Goal: Task Accomplishment & Management: Manage account settings

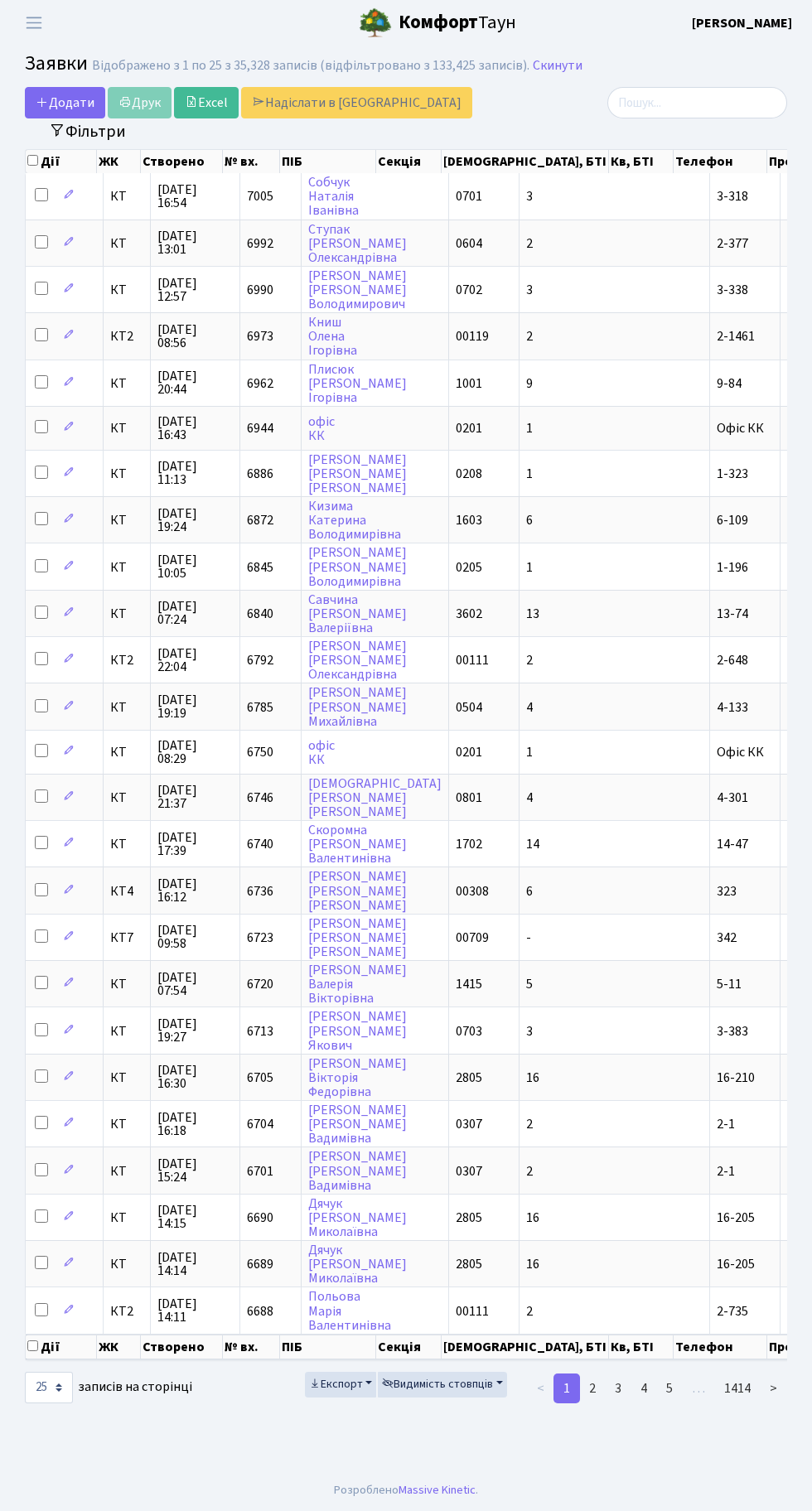
select select "25"
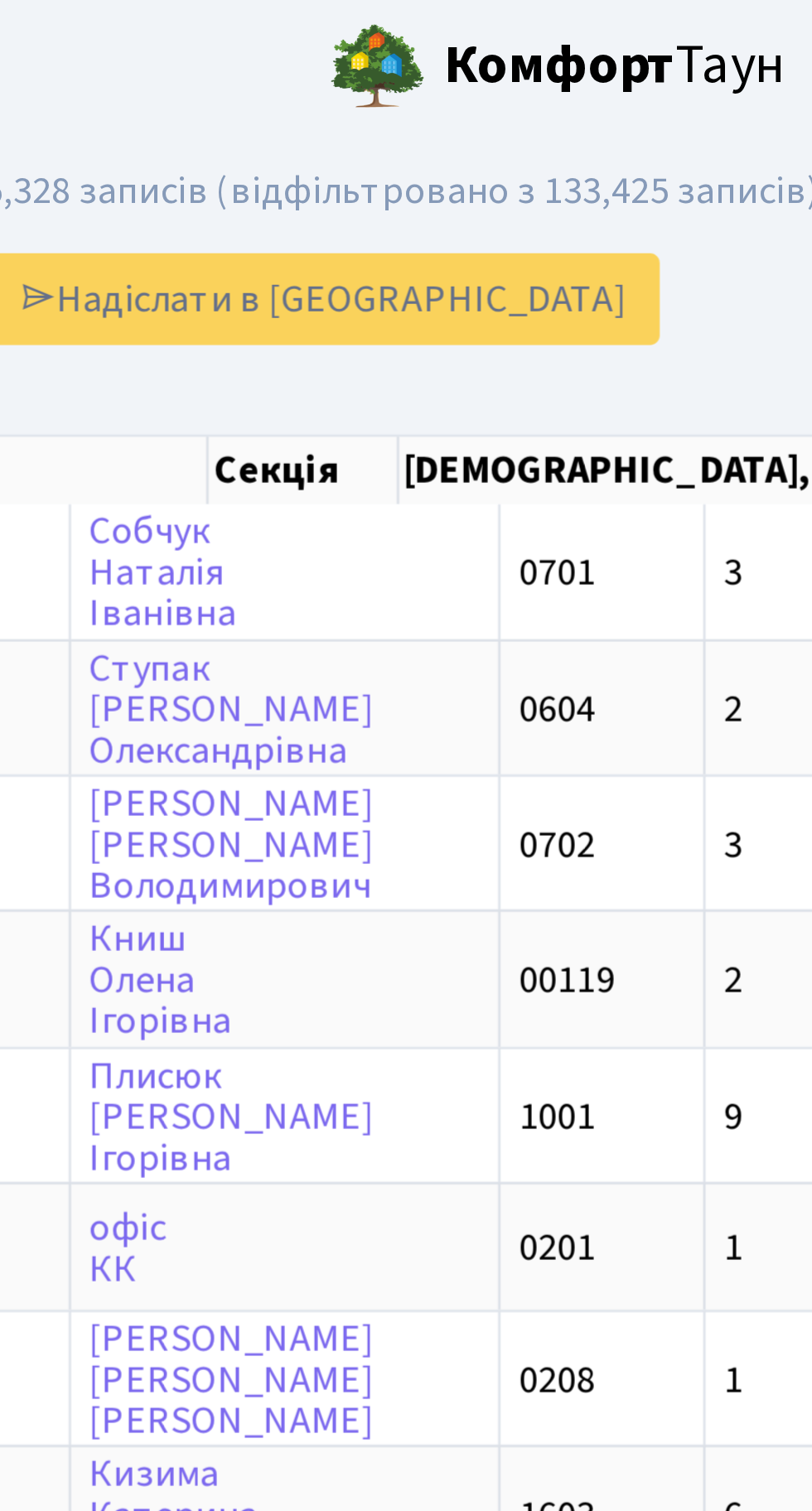
scroll to position [0, 29]
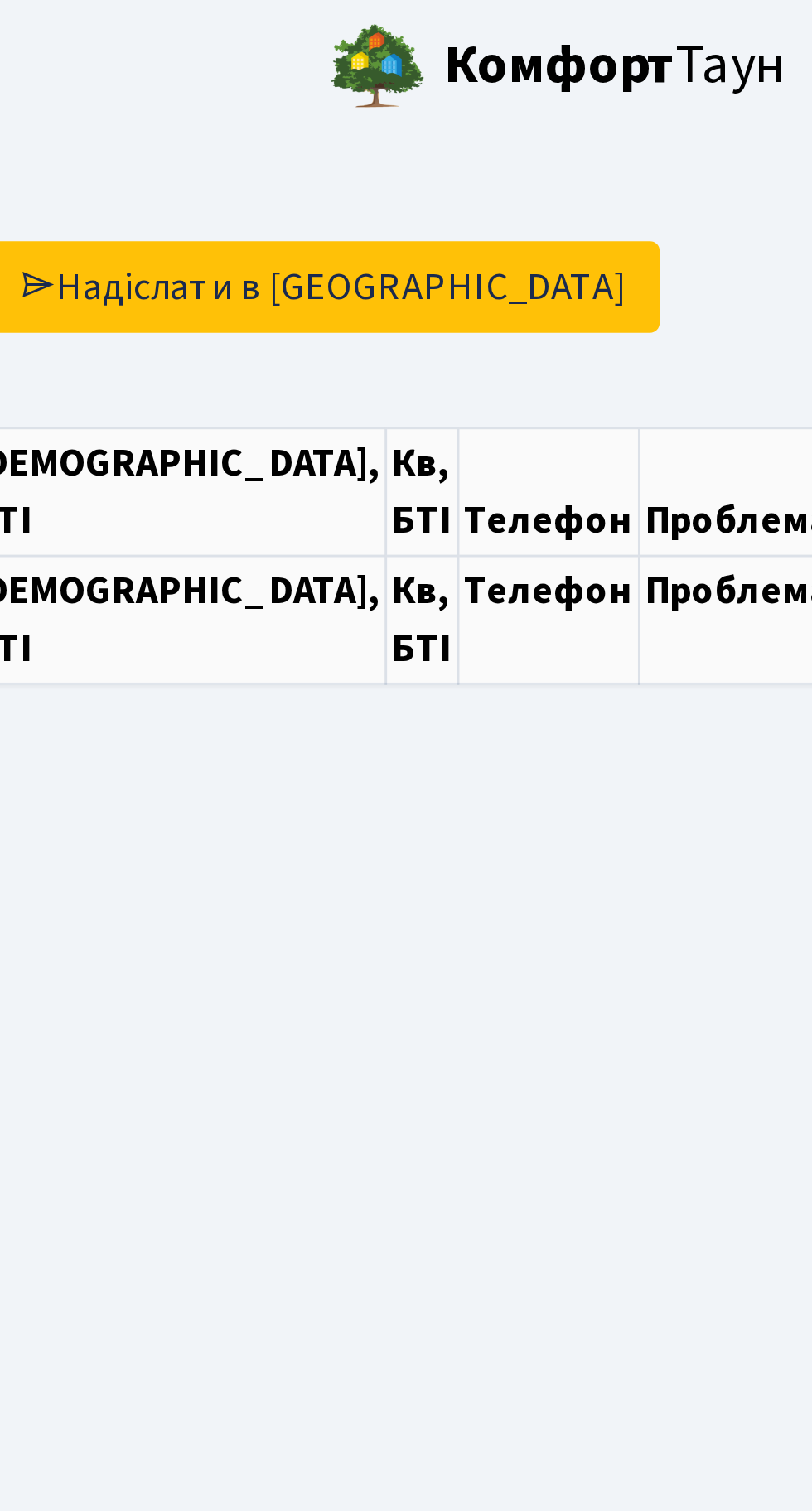
select select "25"
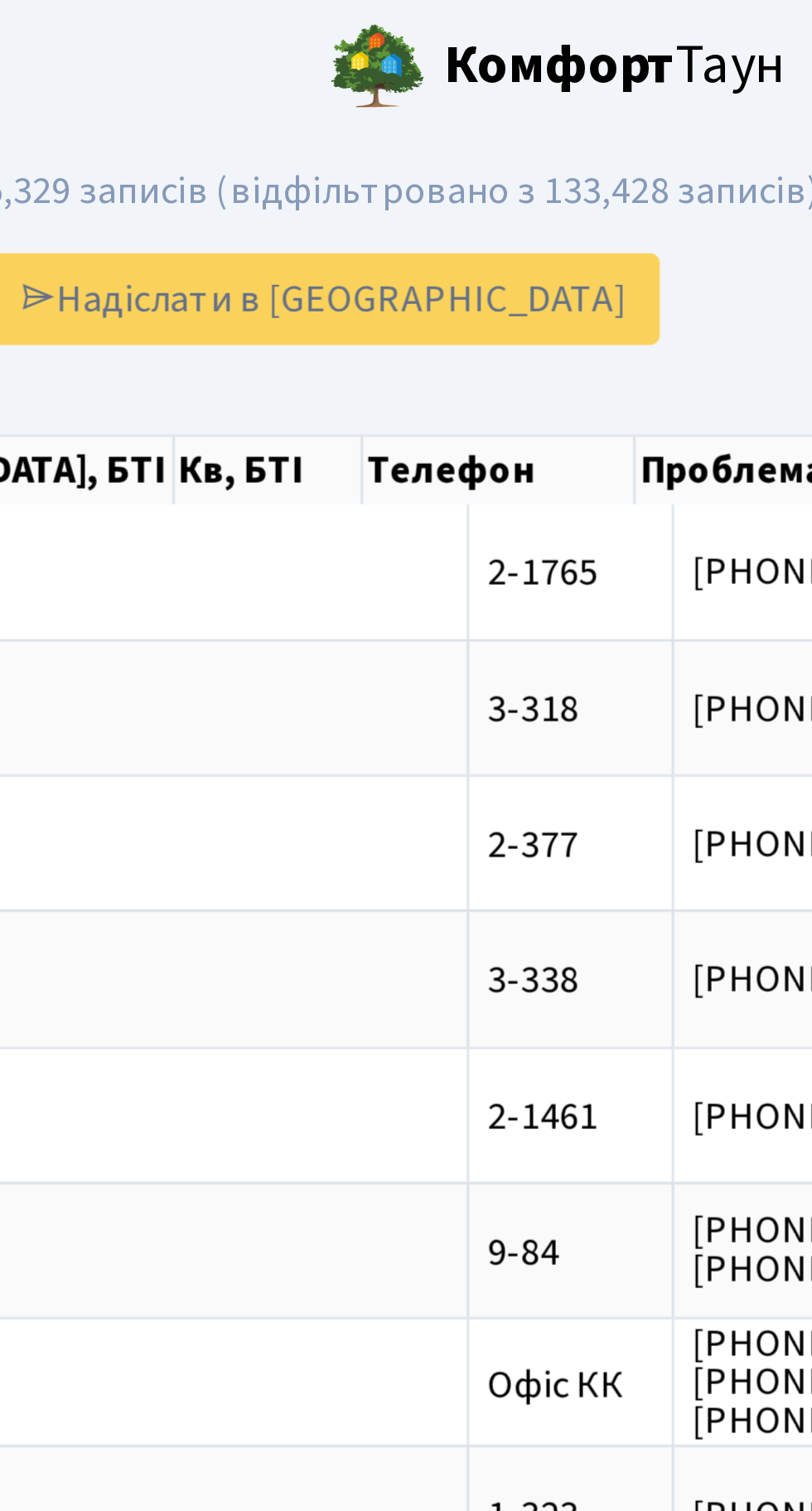
scroll to position [0, 312]
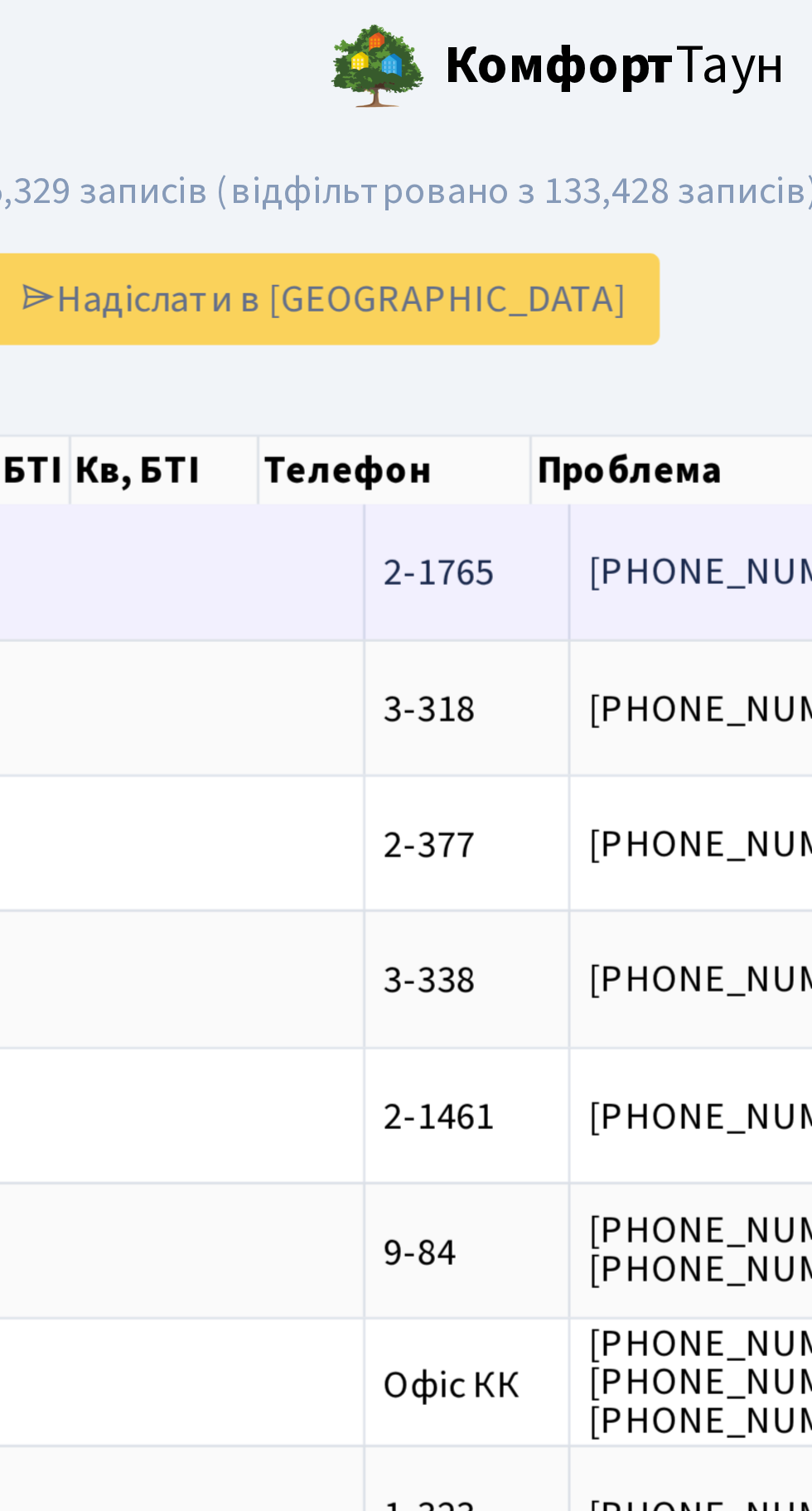
click at [574, 193] on span "капає батарея в[...]" at bounding box center [629, 196] width 111 height 18
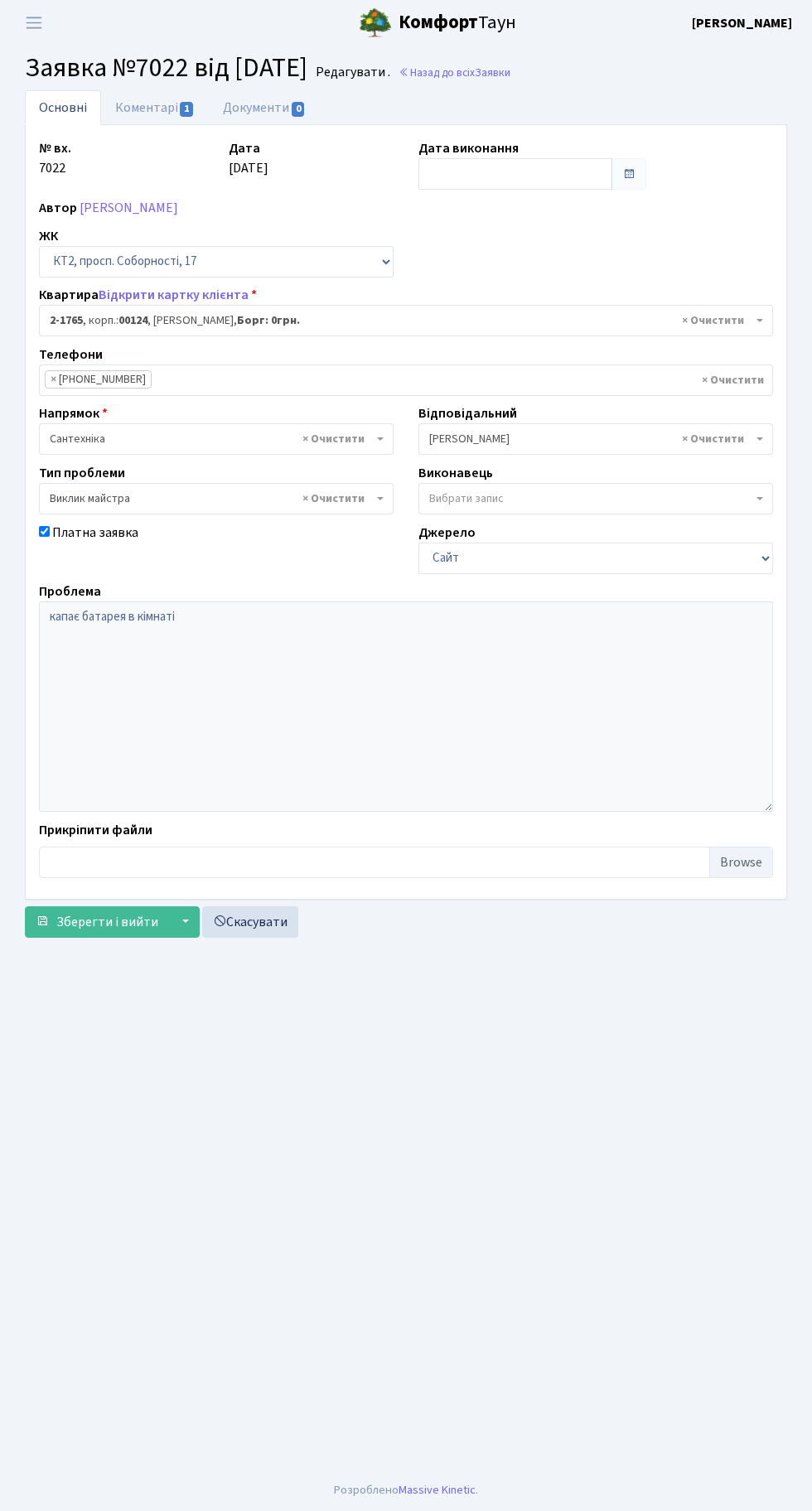
select select "13380"
select select "29"
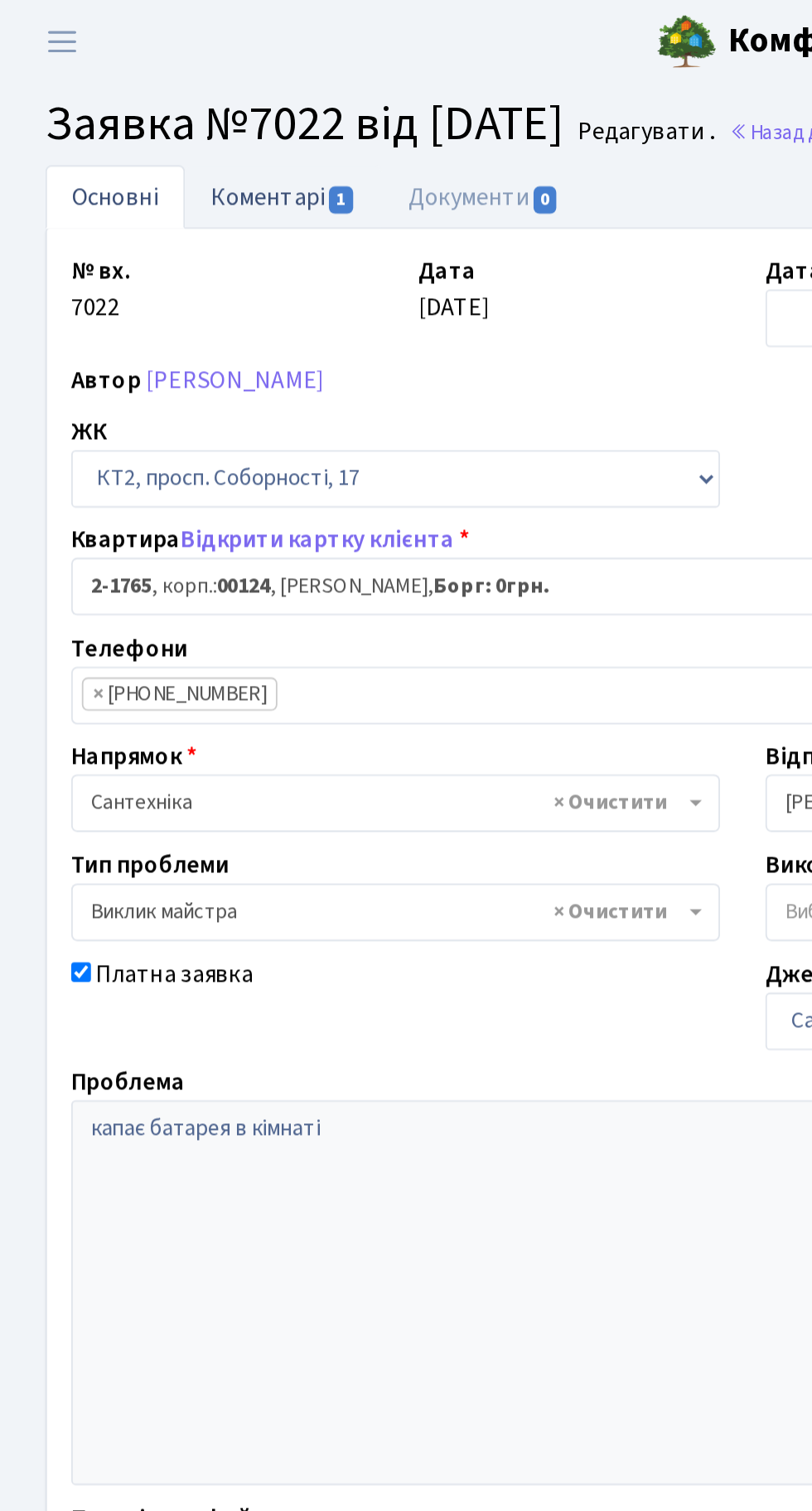
click at [149, 110] on link "Коментарі 1" at bounding box center [155, 107] width 108 height 34
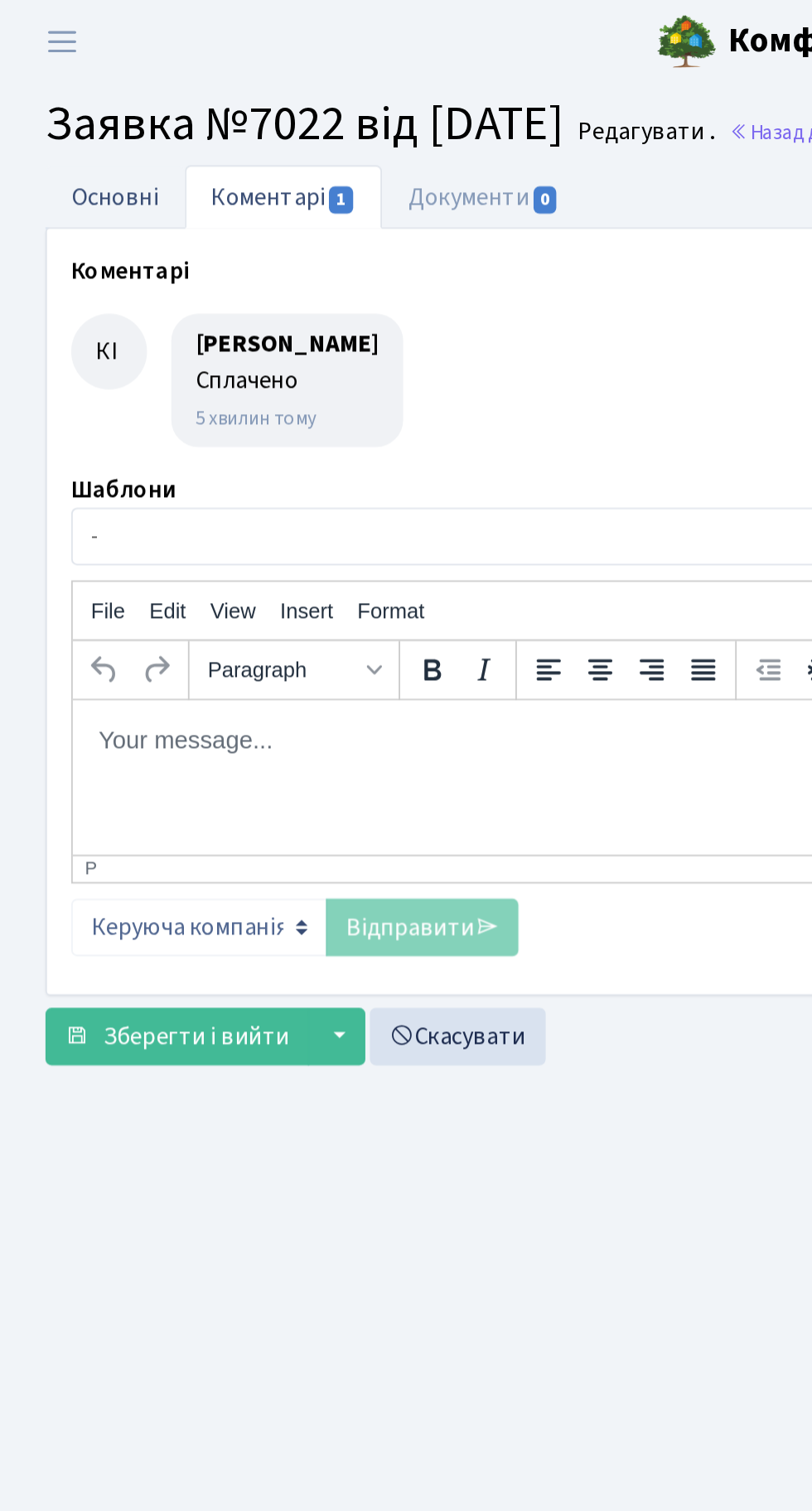
click at [60, 112] on link "Основні" at bounding box center [63, 107] width 76 height 34
